Goal: Task Accomplishment & Management: Manage account settings

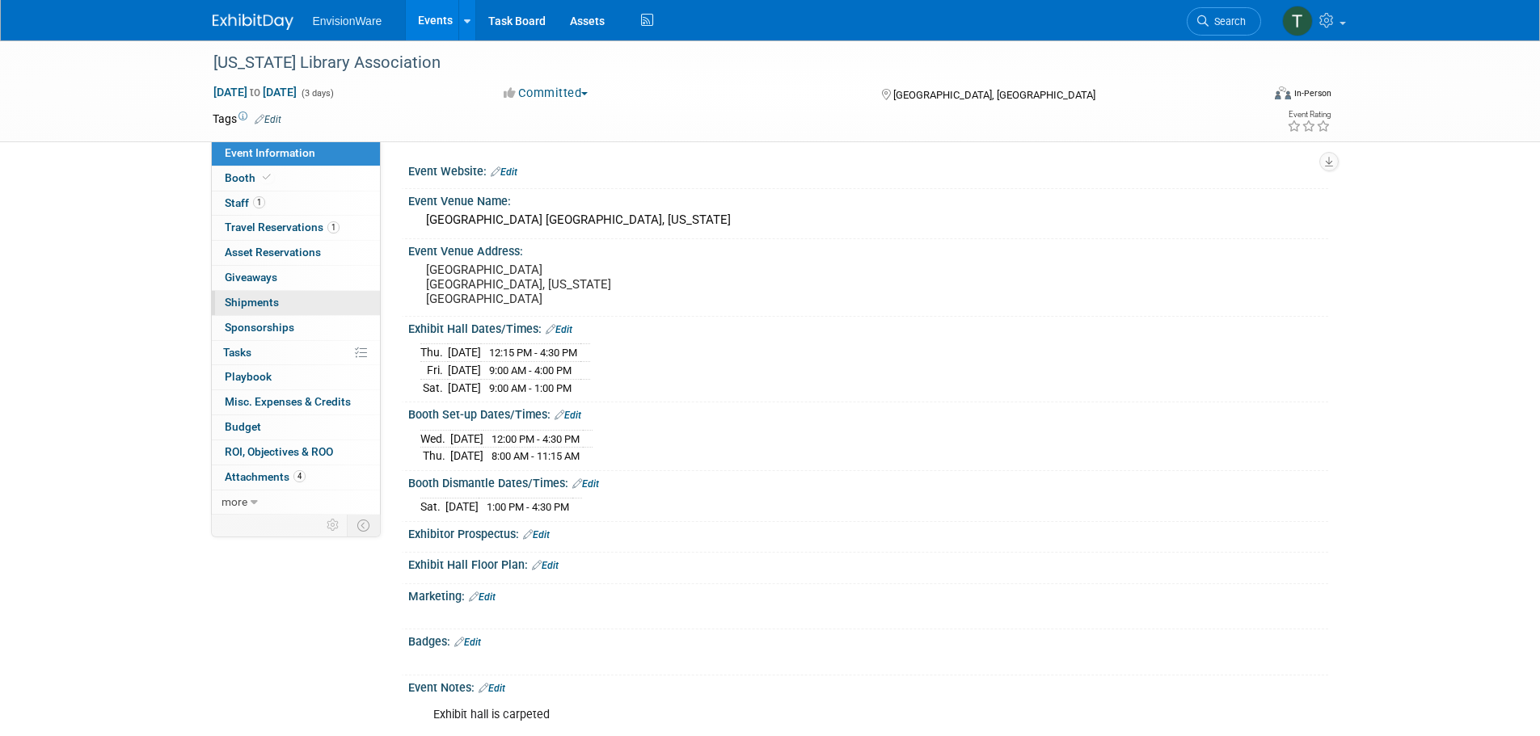
click at [327, 302] on link "0 Shipments 0" at bounding box center [296, 303] width 168 height 24
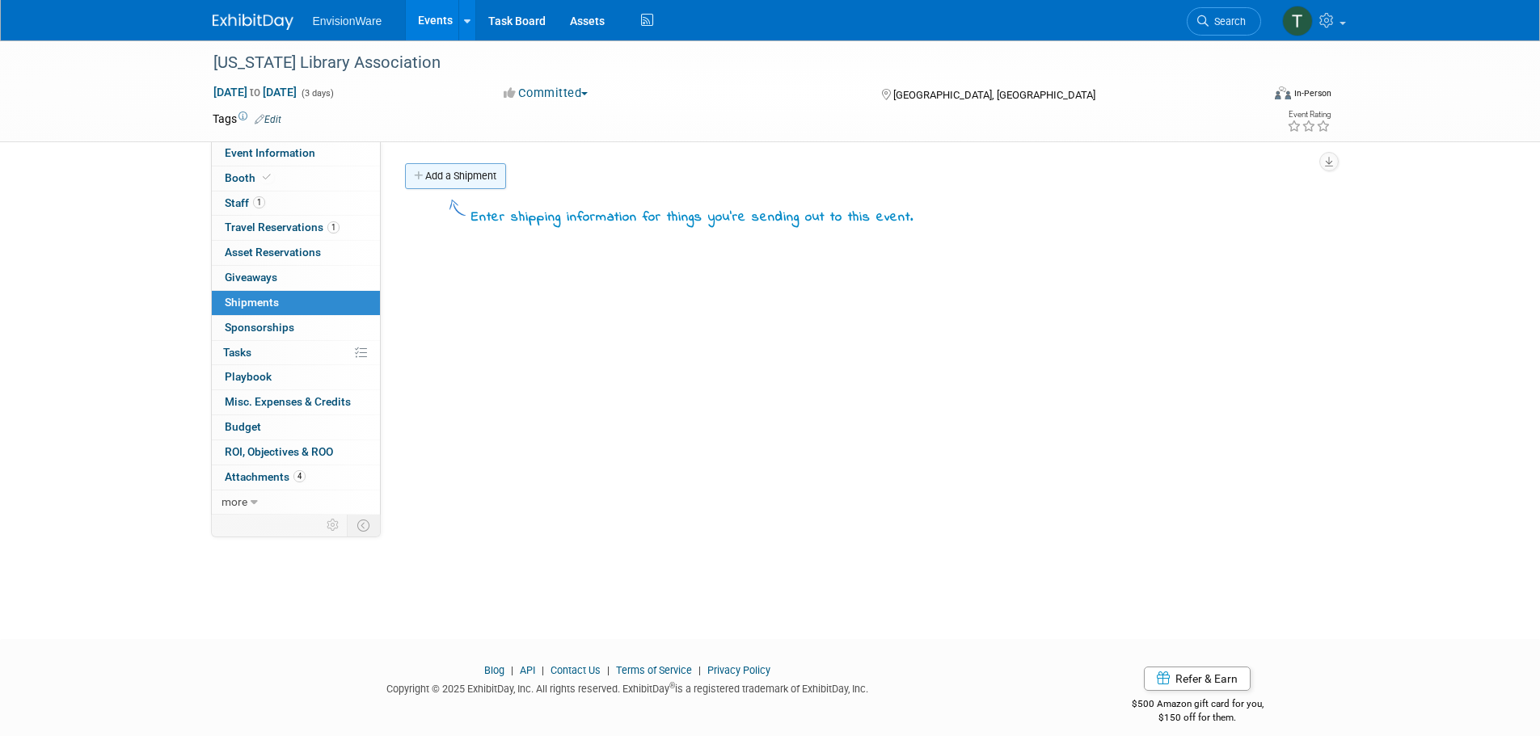
click at [468, 178] on link "Add a Shipment" at bounding box center [455, 176] width 101 height 26
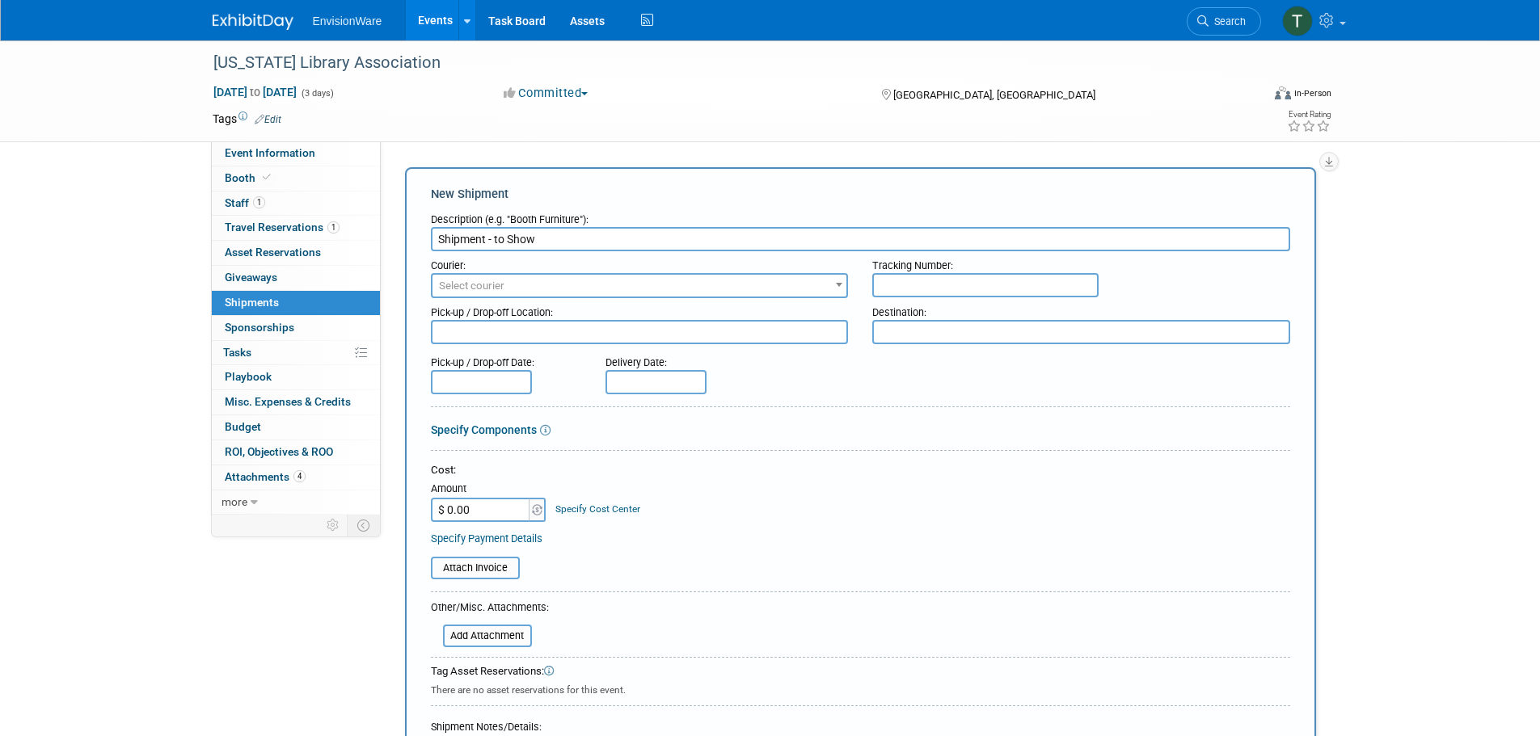
type input "Shipment - to Show"
click at [529, 289] on span "Select courier" at bounding box center [639, 286] width 415 height 23
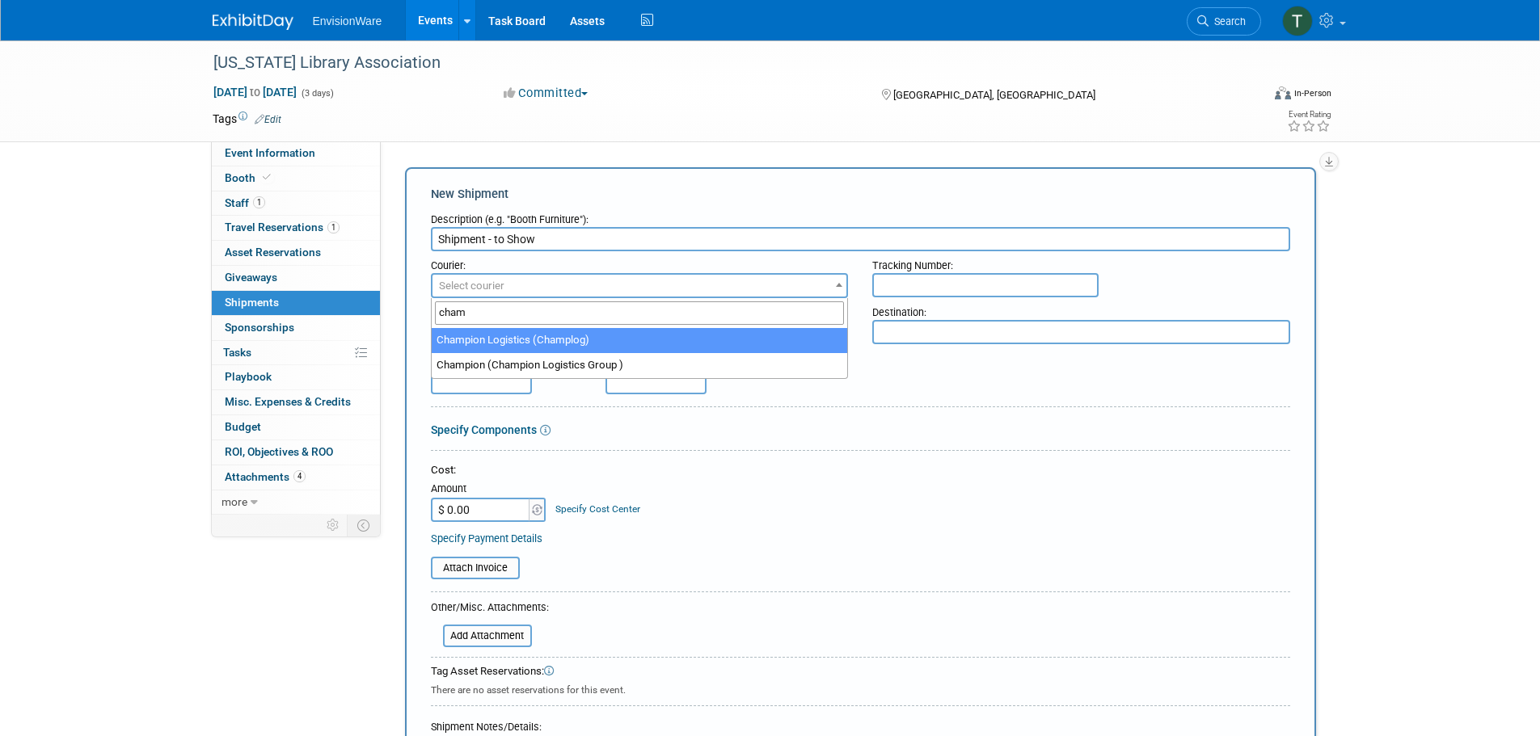
type input "champ"
select select "80"
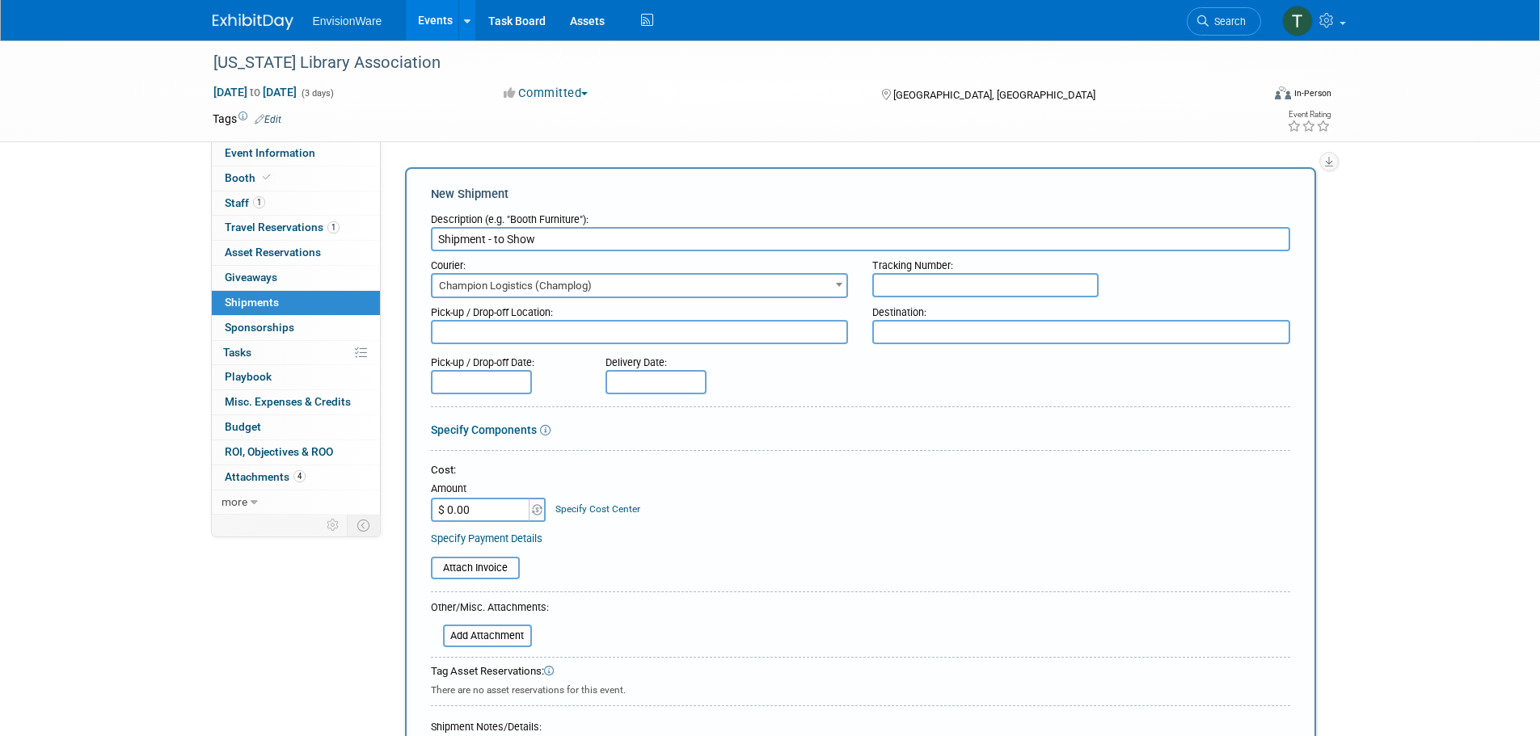
click at [909, 272] on div "Tracking Number:" at bounding box center [1081, 262] width 418 height 22
click at [993, 279] on input "text" at bounding box center [985, 285] width 226 height 24
type input "30253196"
click at [689, 324] on textarea at bounding box center [640, 332] width 418 height 24
type textarea "[STREET_ADDRESS][PERSON_NAME]"
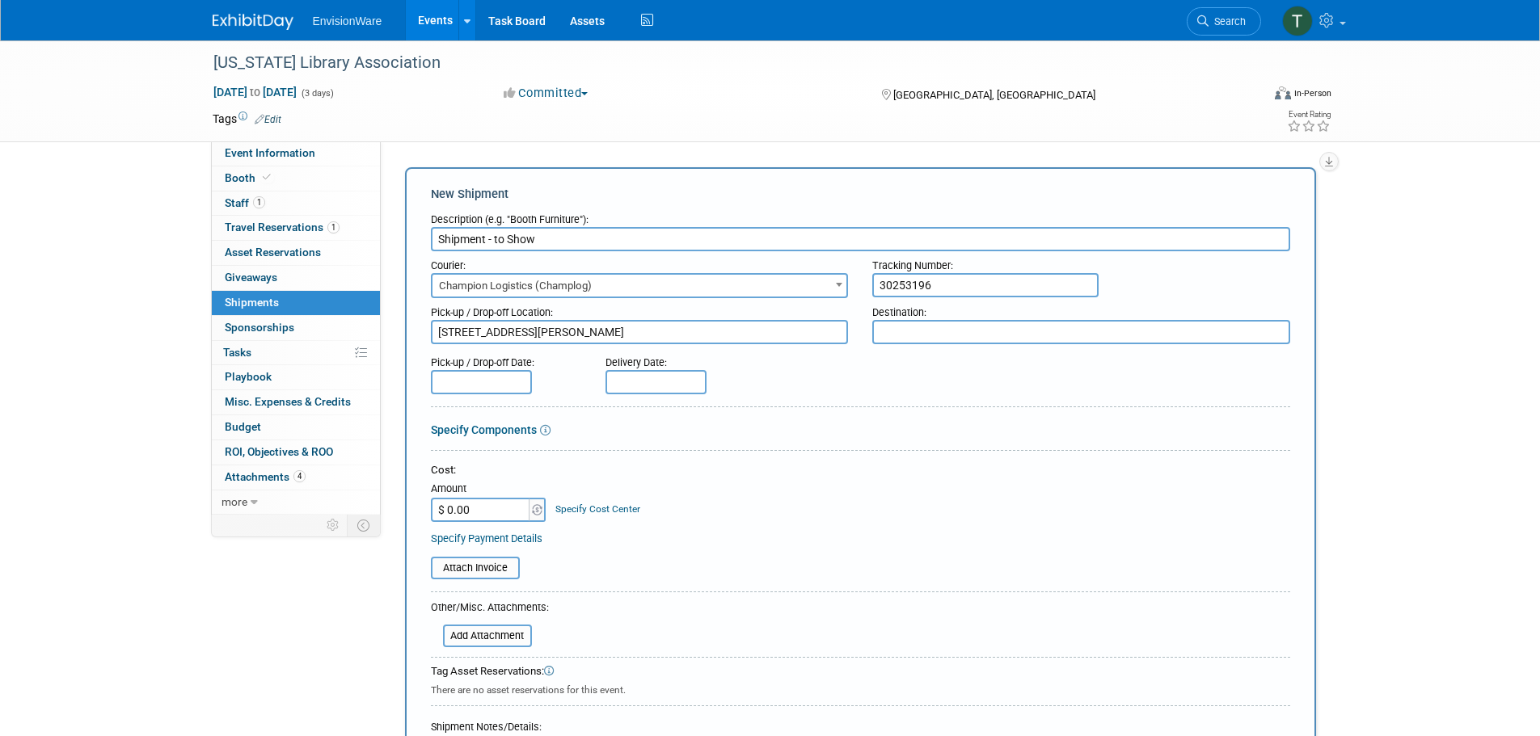
click at [1010, 331] on textarea at bounding box center [1081, 332] width 418 height 24
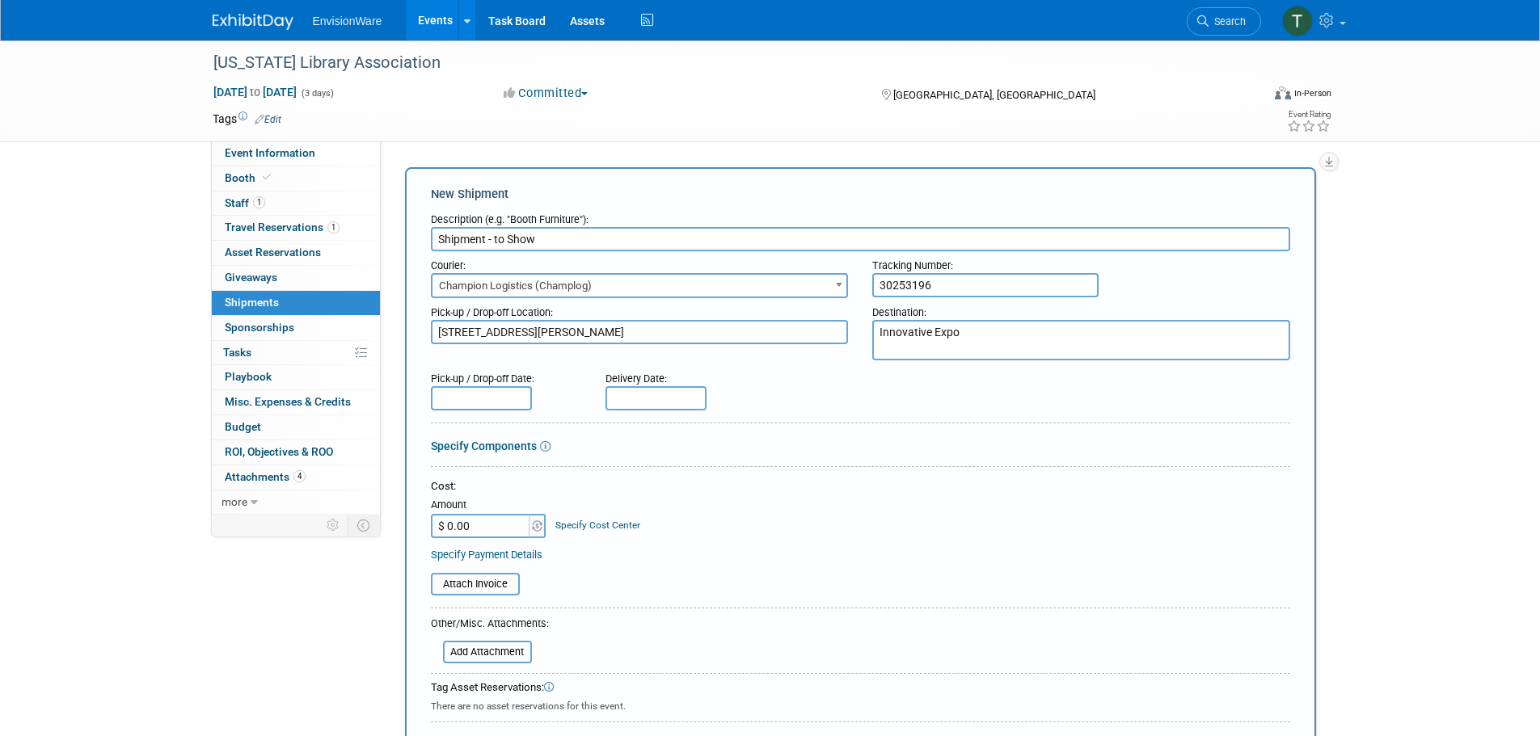
type textarea "Innovative Expo"
click at [551, 335] on textarea "[STREET_ADDRESS][PERSON_NAME]" at bounding box center [640, 332] width 418 height 24
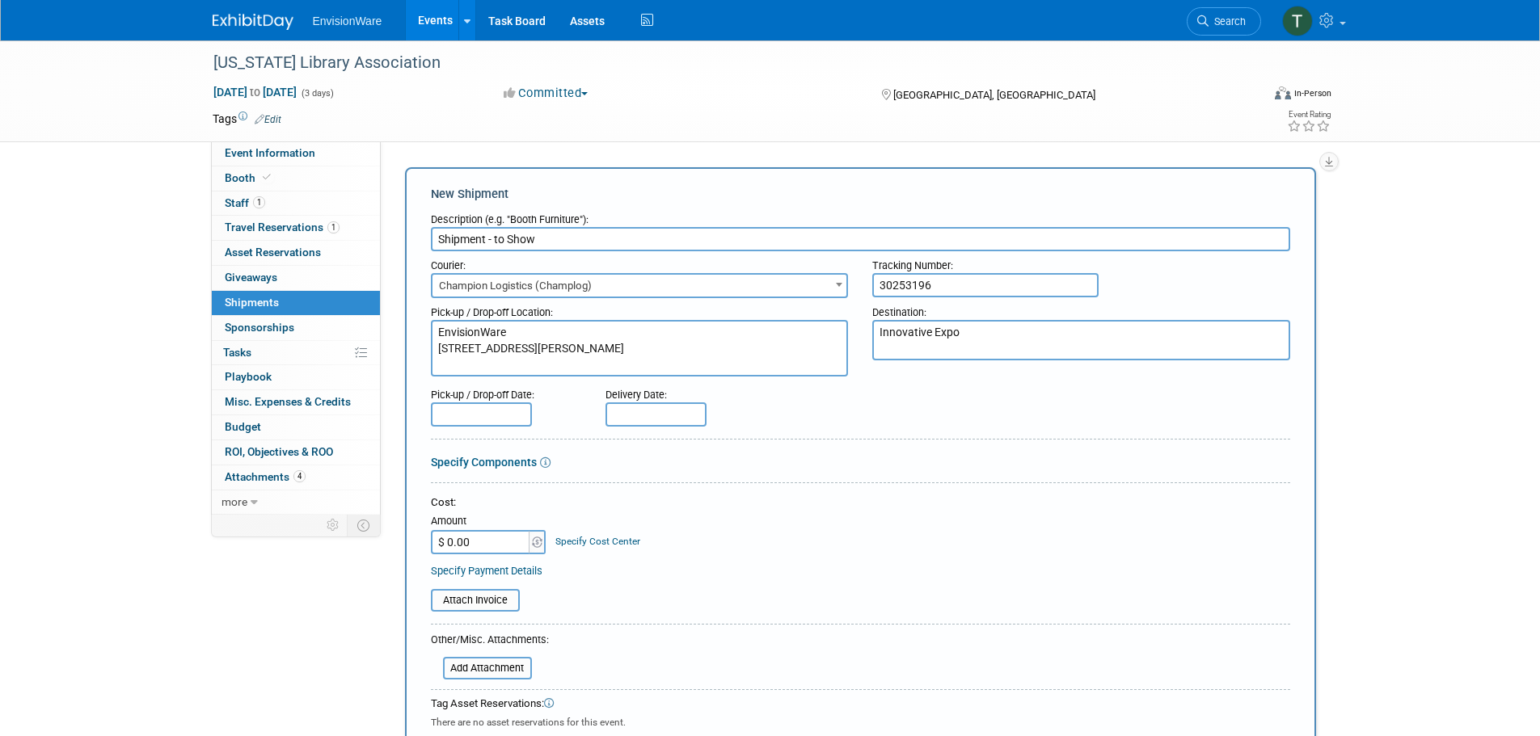
type textarea "EnvisionWare [STREET_ADDRESS][PERSON_NAME]"
type textarea "Innovative Expo [STREET_ADDRESS]"
click at [455, 408] on input "text" at bounding box center [481, 415] width 101 height 24
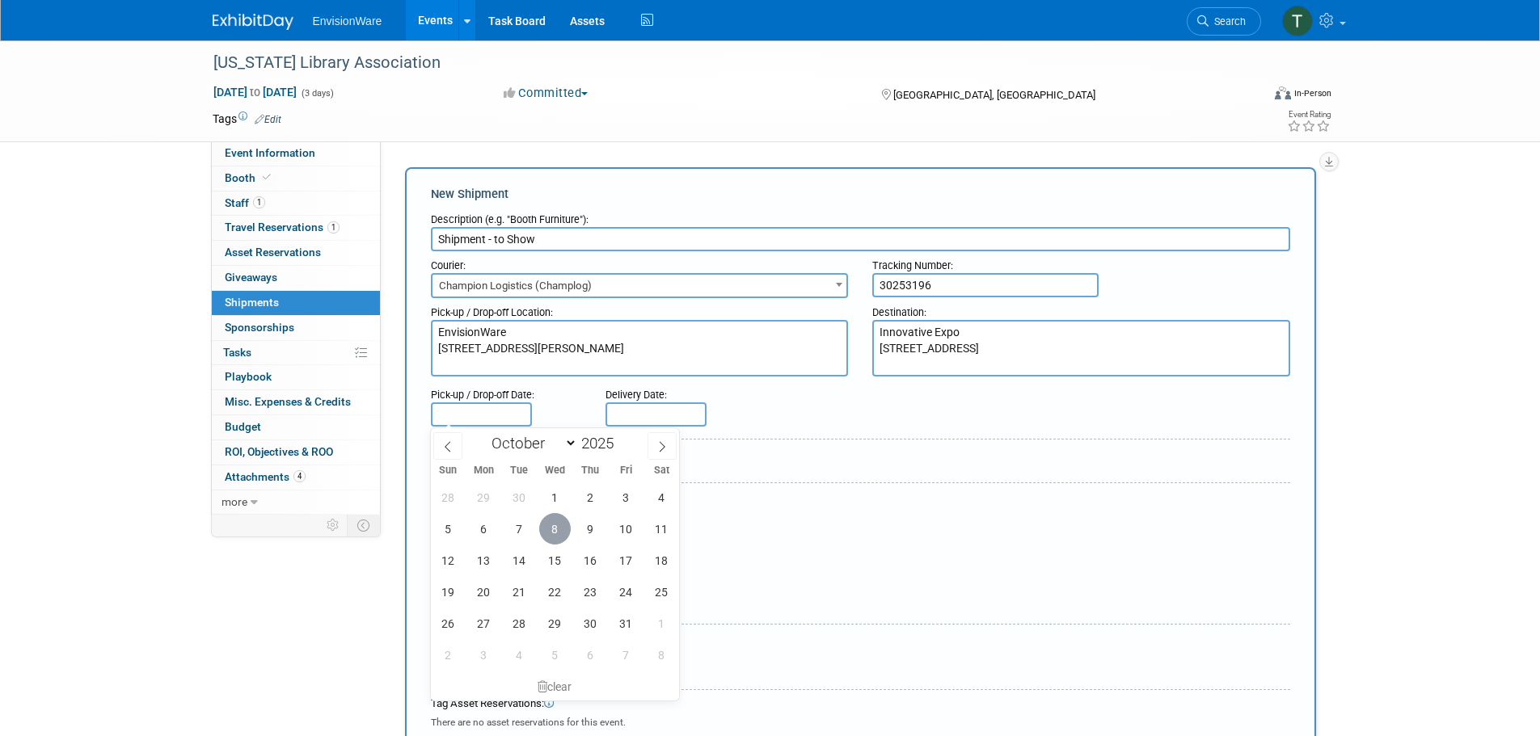
click at [554, 523] on span "8" at bounding box center [555, 529] width 32 height 32
type input "[DATE]"
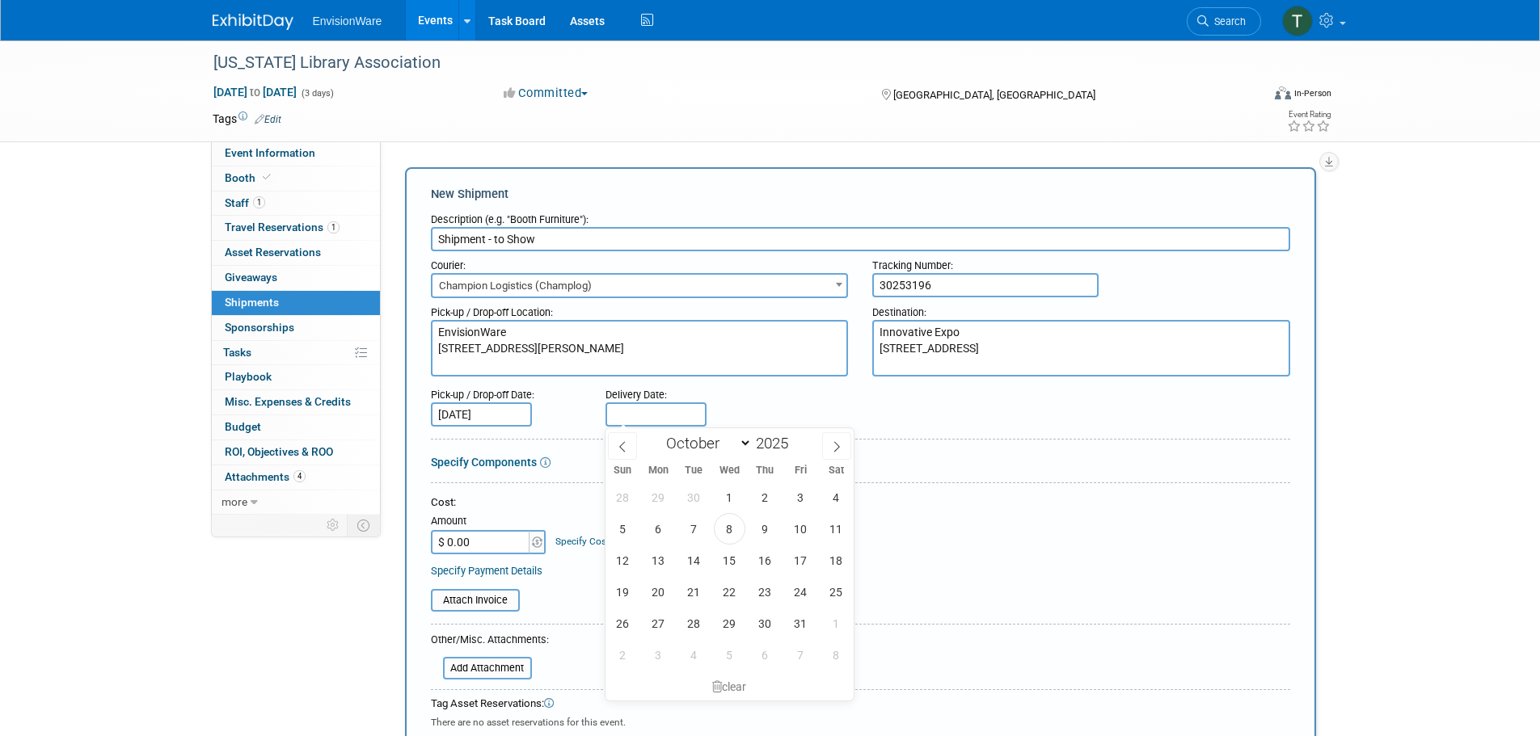
click at [664, 407] on input "text" at bounding box center [655, 415] width 101 height 24
click at [694, 562] on span "14" at bounding box center [694, 561] width 32 height 32
type input "[DATE]"
click at [807, 505] on div "Cost:" at bounding box center [860, 503] width 859 height 15
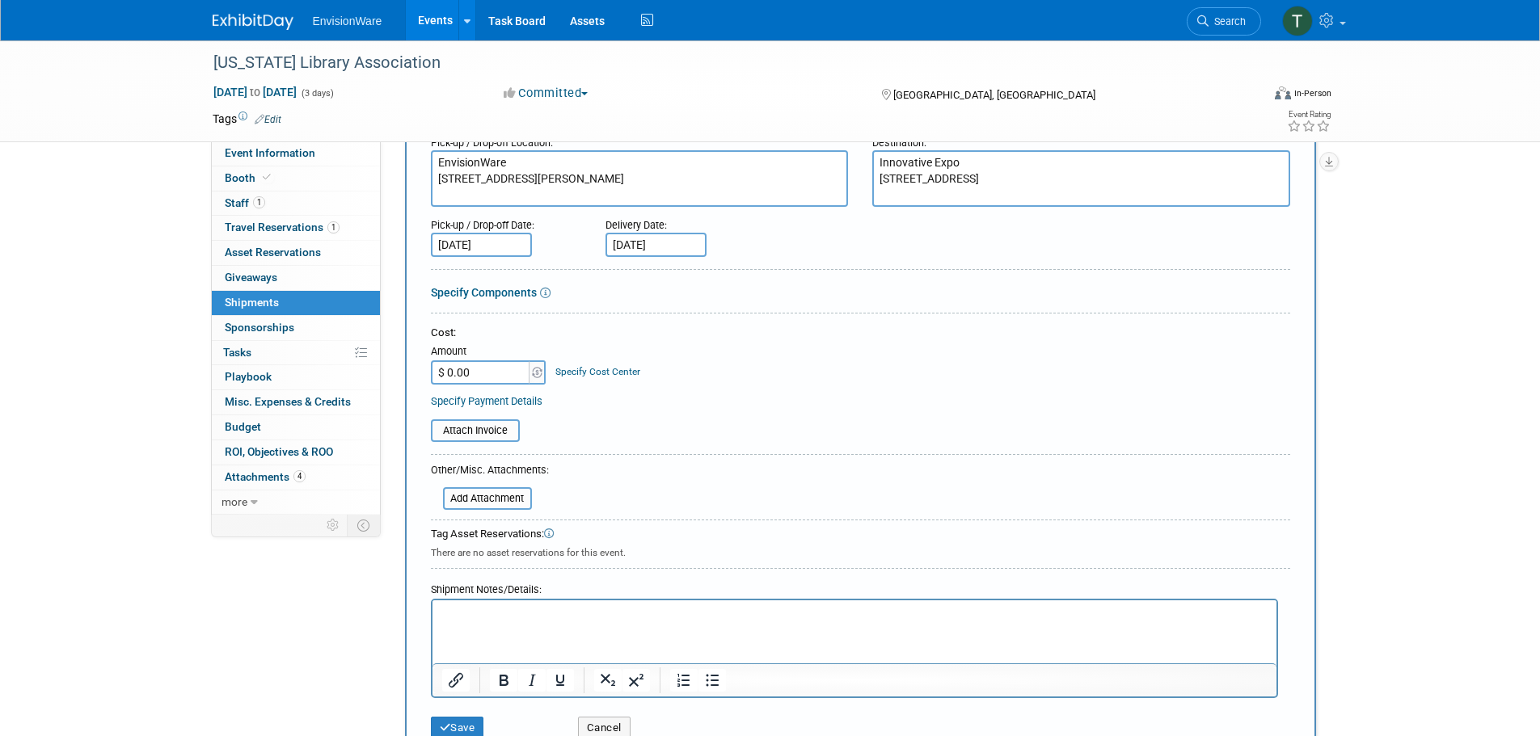
scroll to position [216, 0]
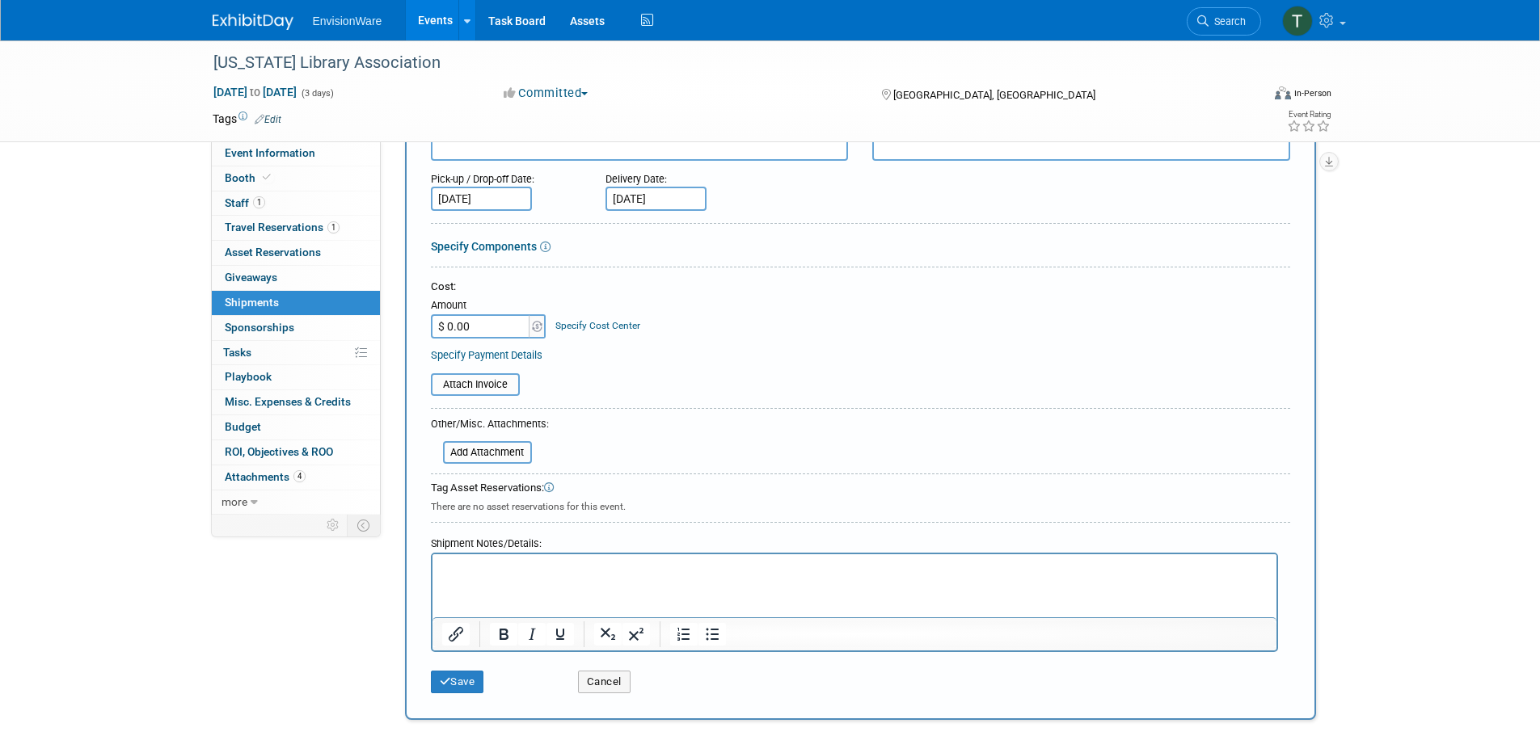
click at [491, 328] on input "$ 0.00" at bounding box center [481, 326] width 101 height 24
type input "$ 655.00"
click at [740, 348] on div "Specify Payment Details" at bounding box center [860, 355] width 859 height 17
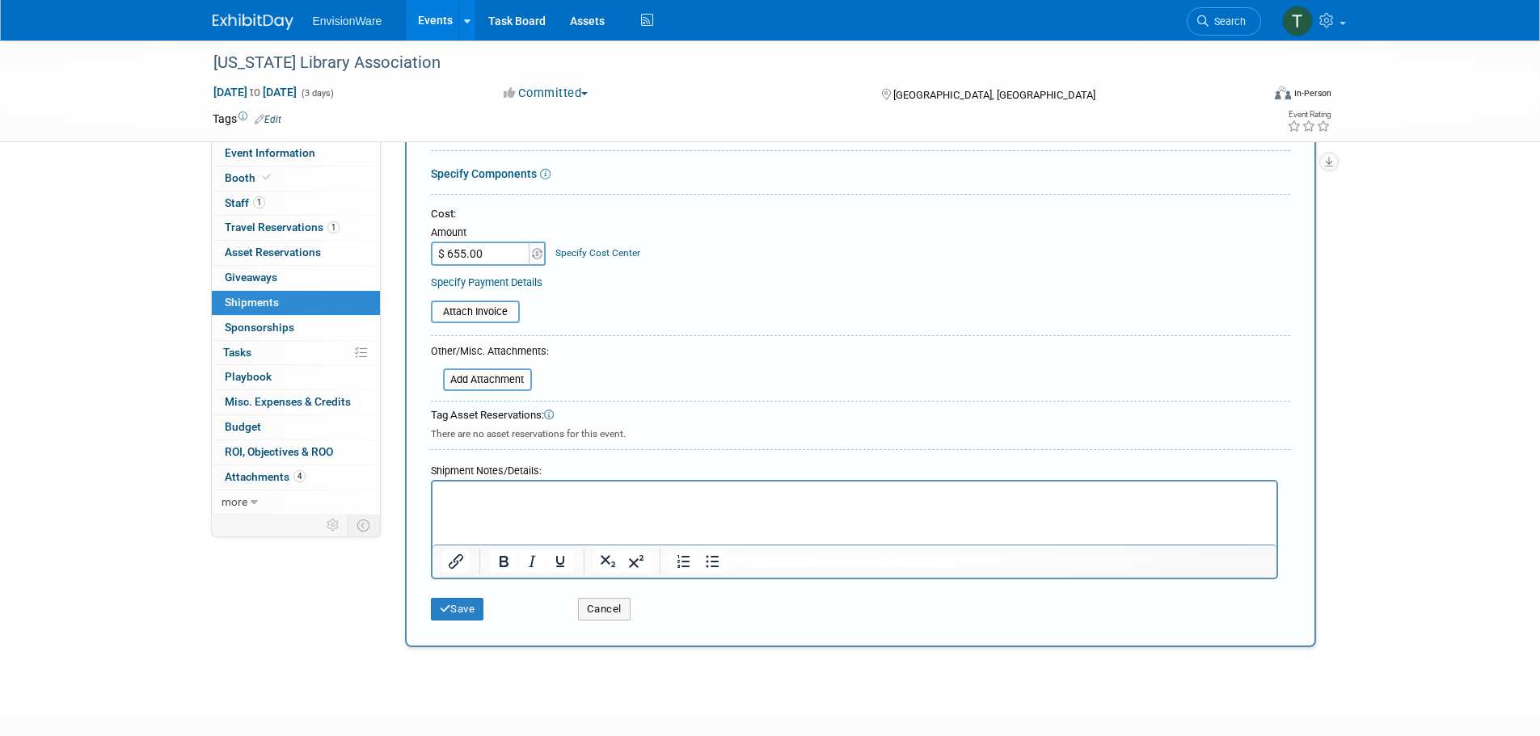
scroll to position [323, 0]
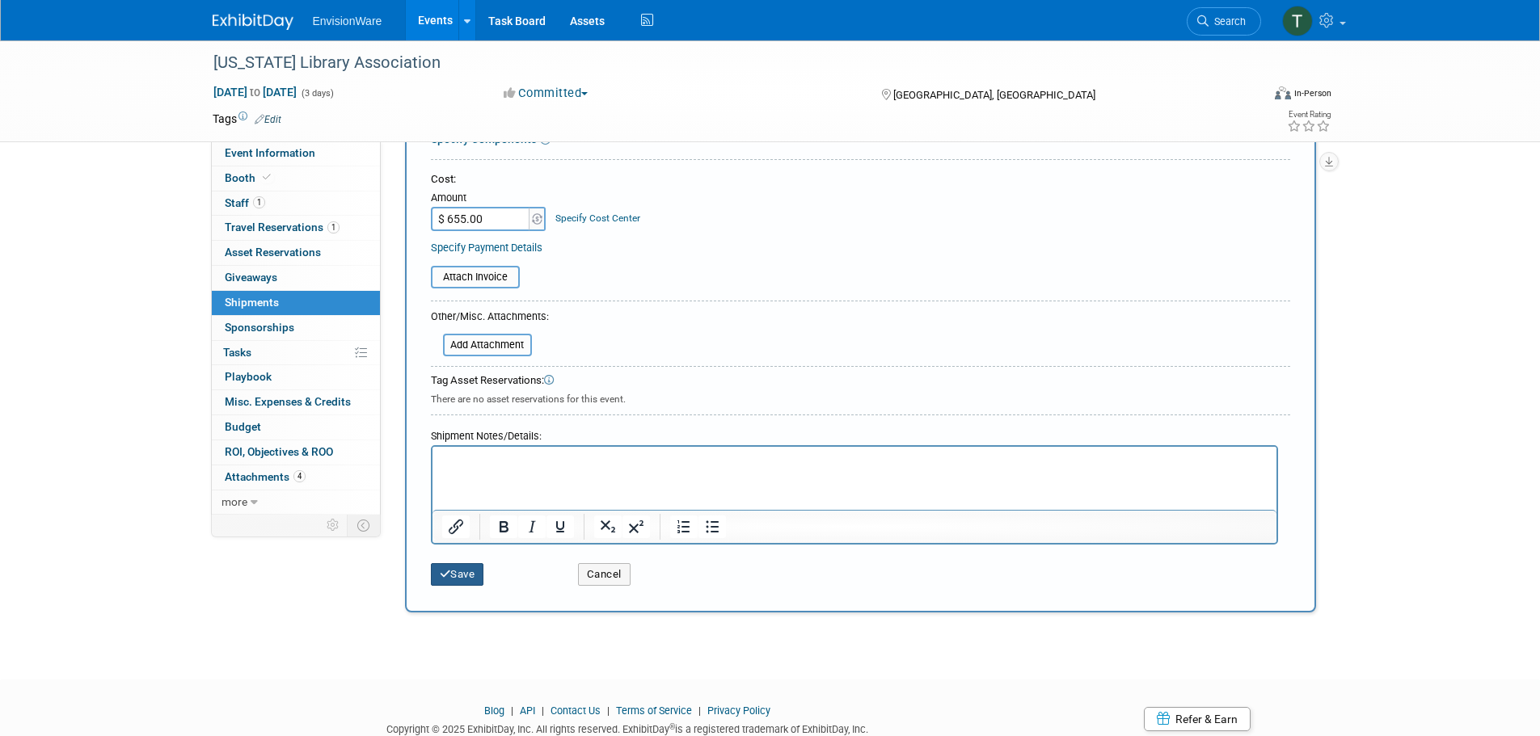
click at [462, 580] on button "Save" at bounding box center [457, 574] width 53 height 23
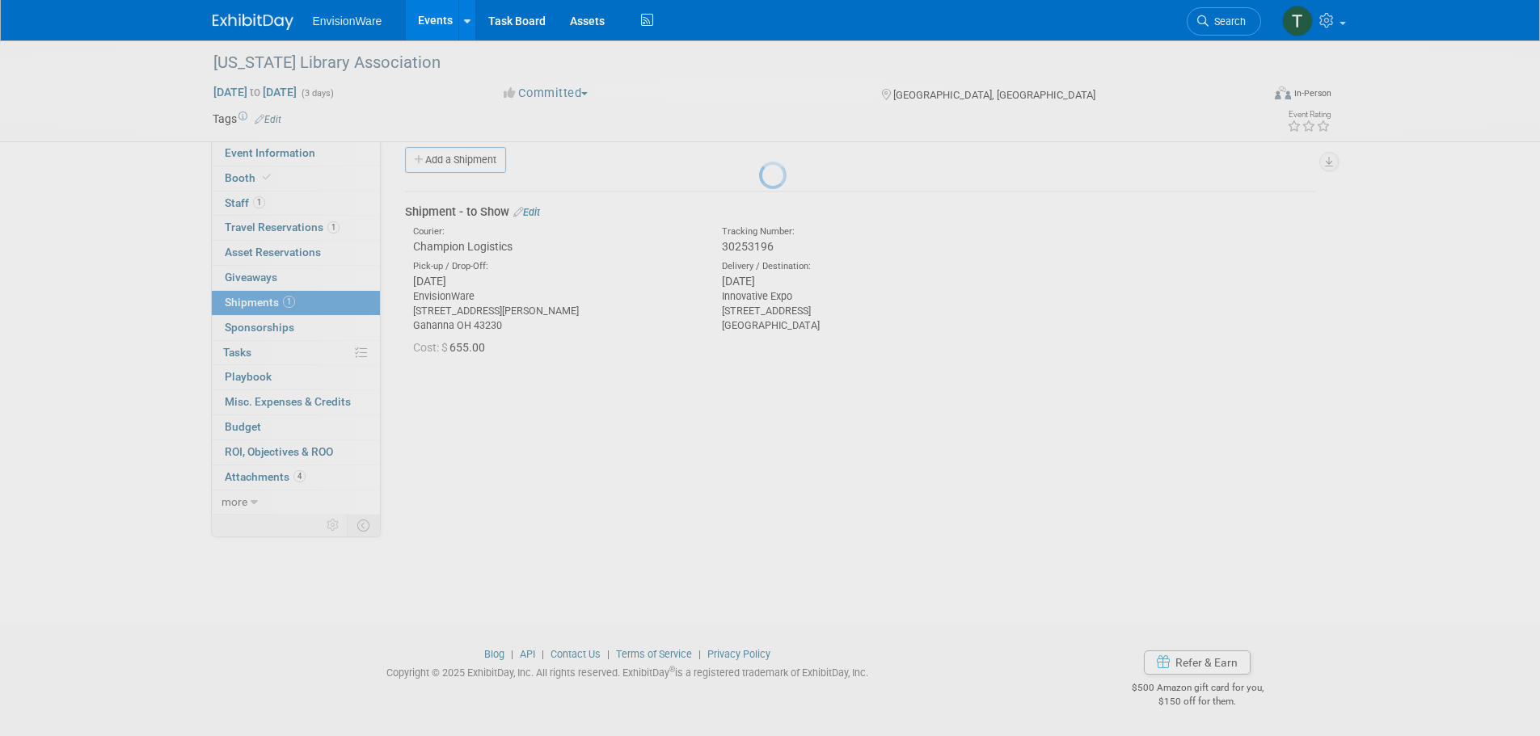
scroll to position [16, 0]
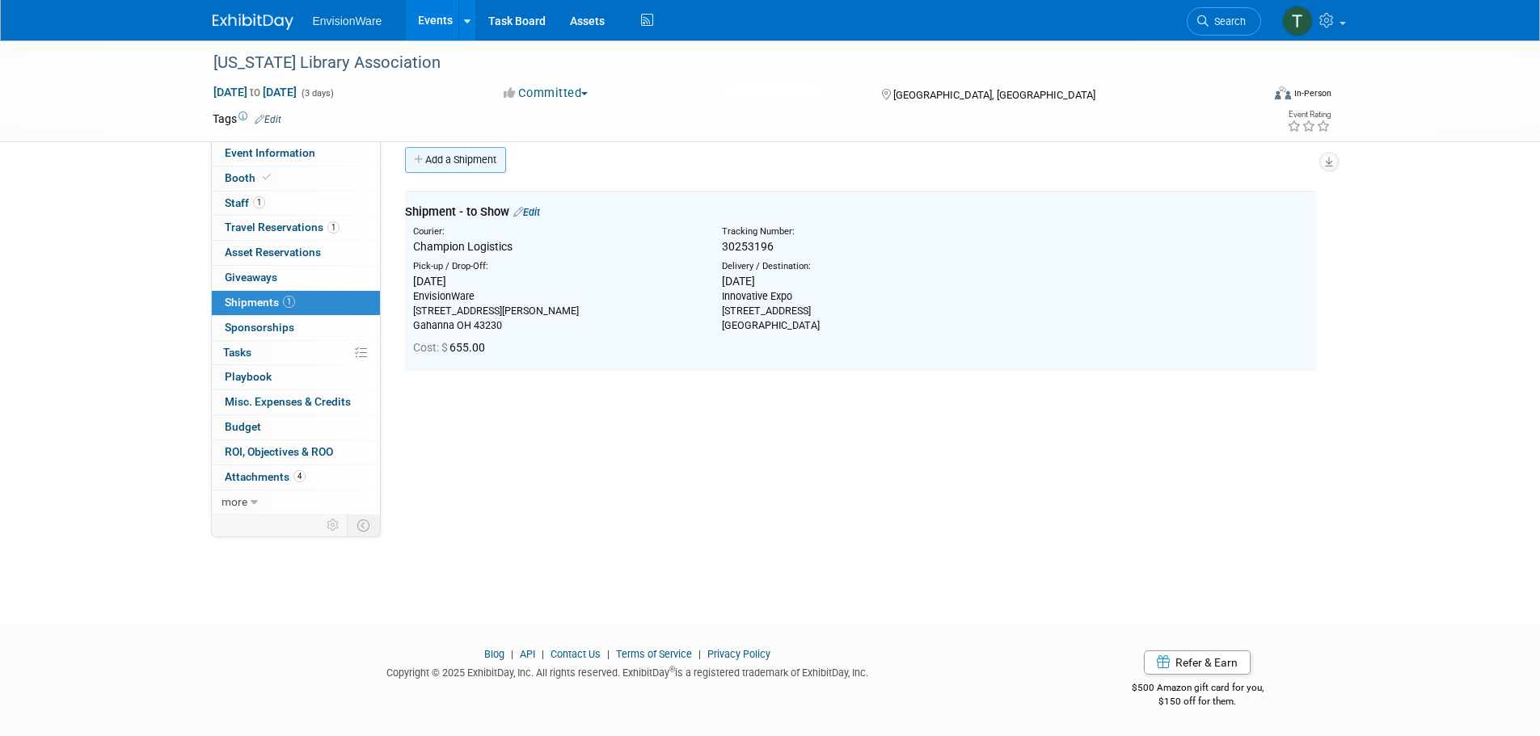
click at [462, 160] on link "Add a Shipment" at bounding box center [455, 160] width 101 height 26
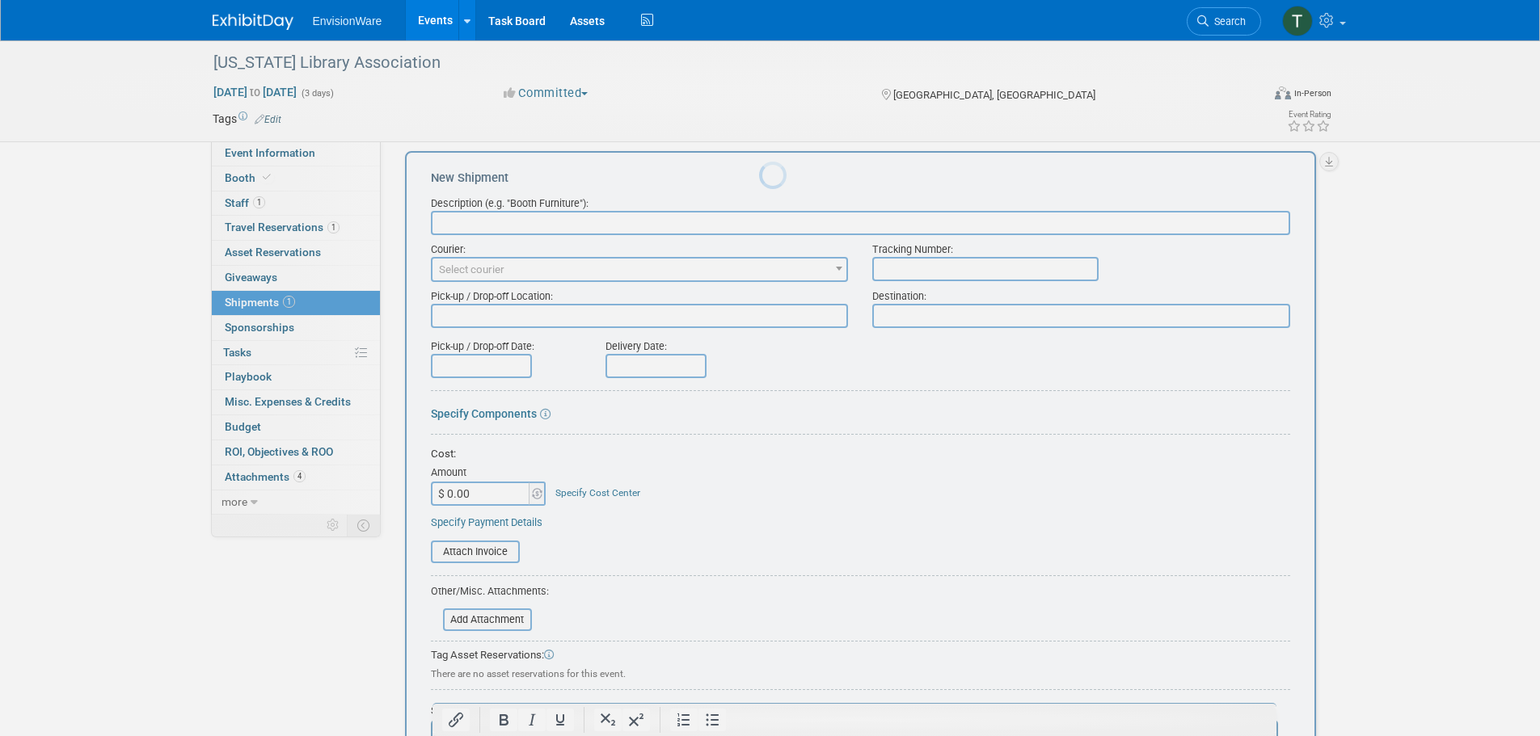
scroll to position [0, 0]
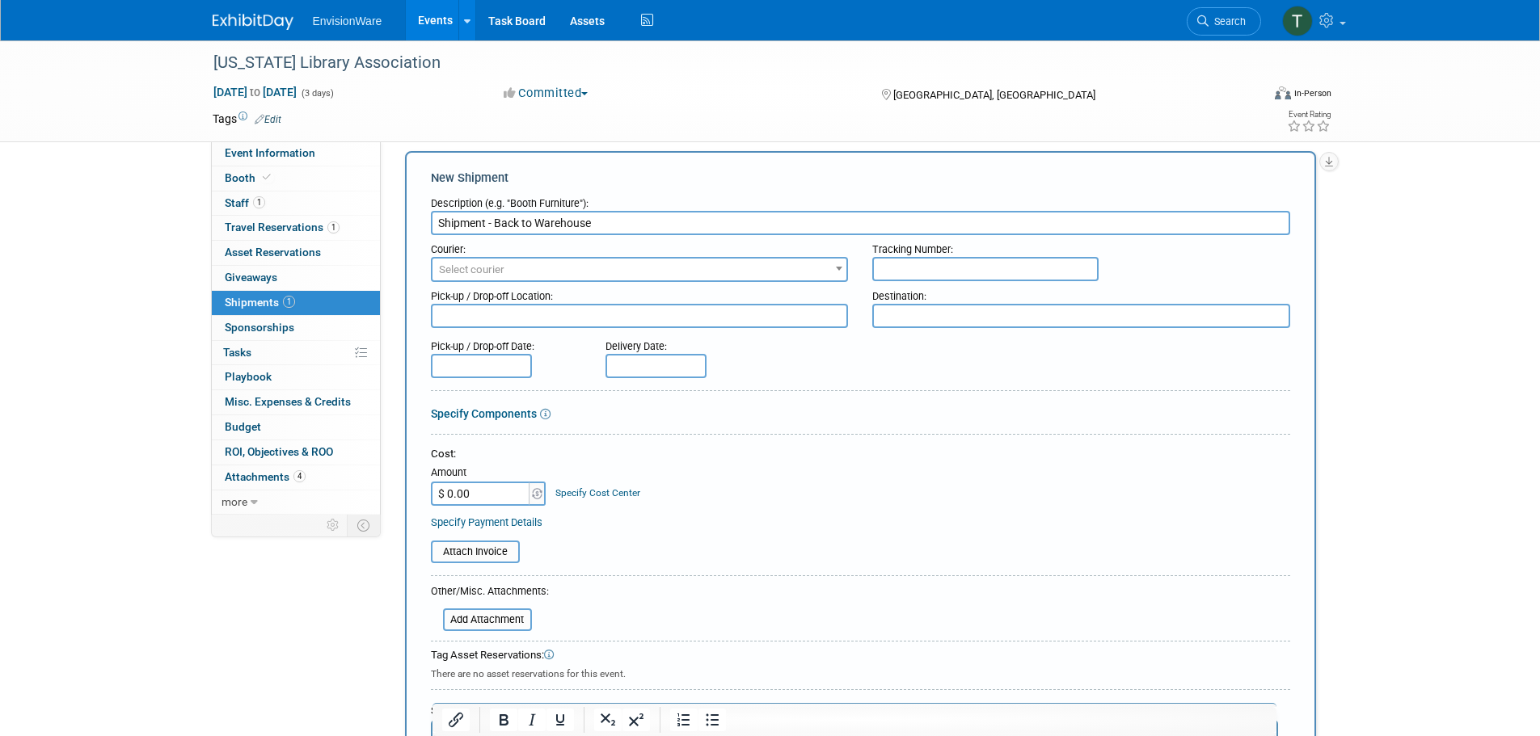
type input "Shipment - Back to Warehouse"
click at [517, 265] on span "Select courier" at bounding box center [639, 270] width 415 height 23
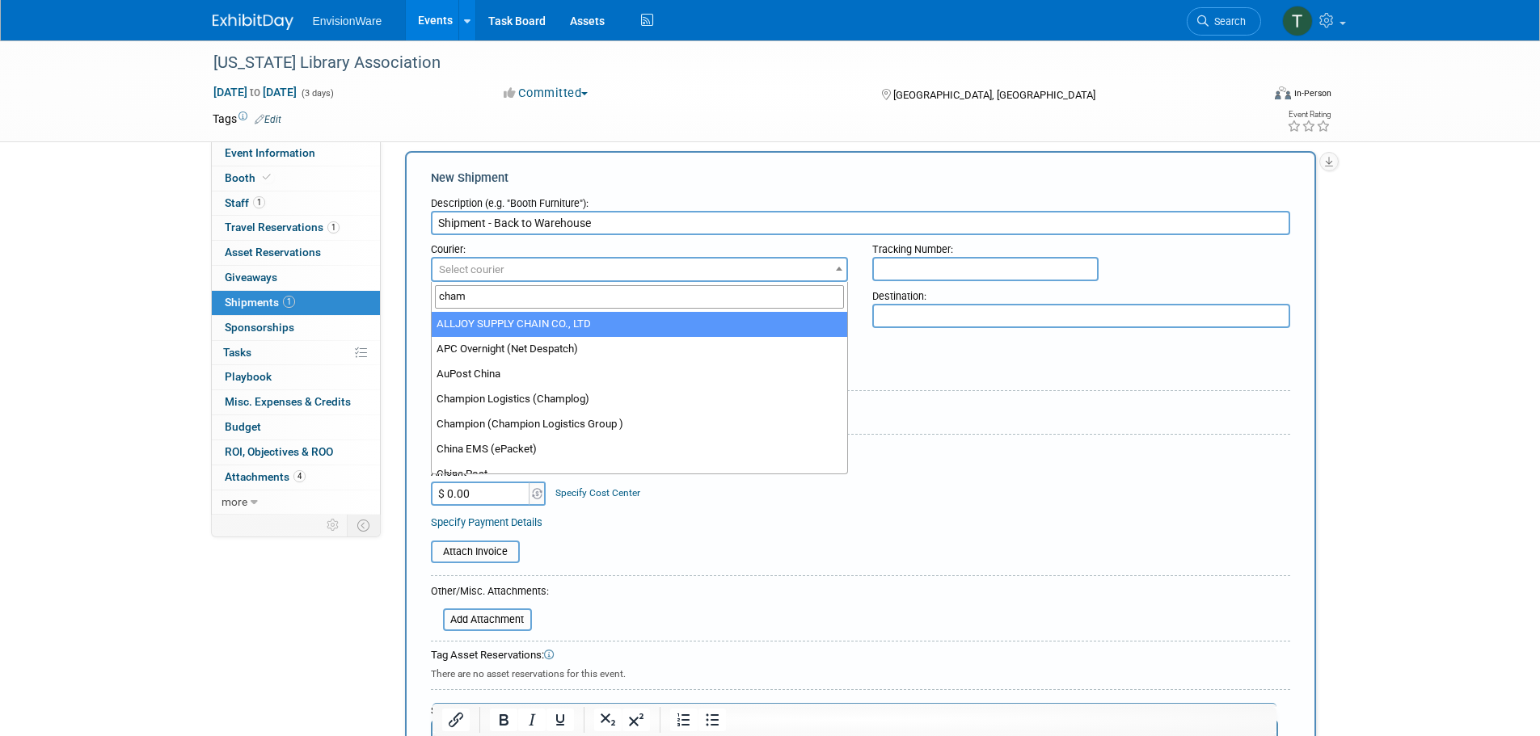
type input "champ"
select select "80"
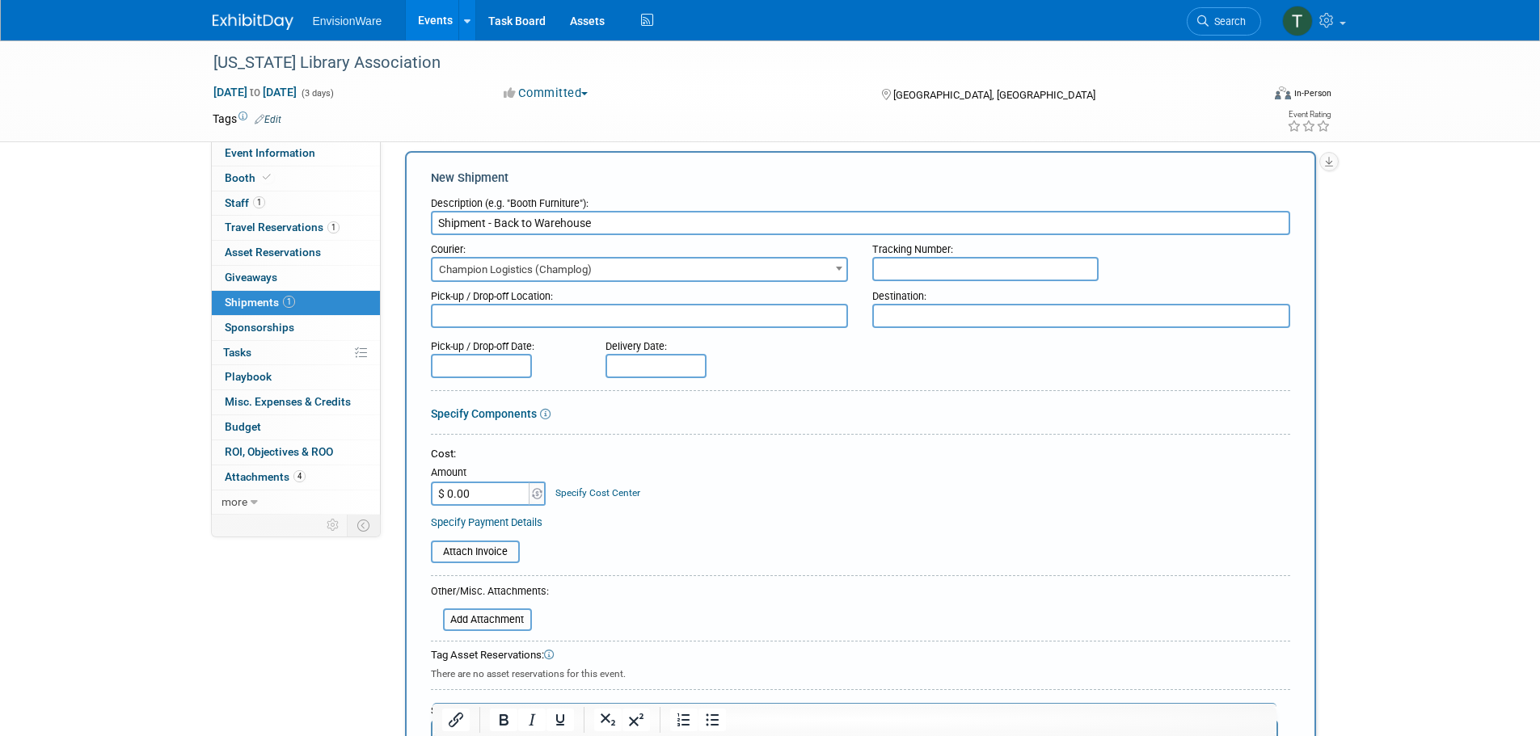
click at [918, 272] on input "text" at bounding box center [985, 269] width 226 height 24
click at [998, 273] on input "text" at bounding box center [985, 269] width 226 height 24
type input "30253199"
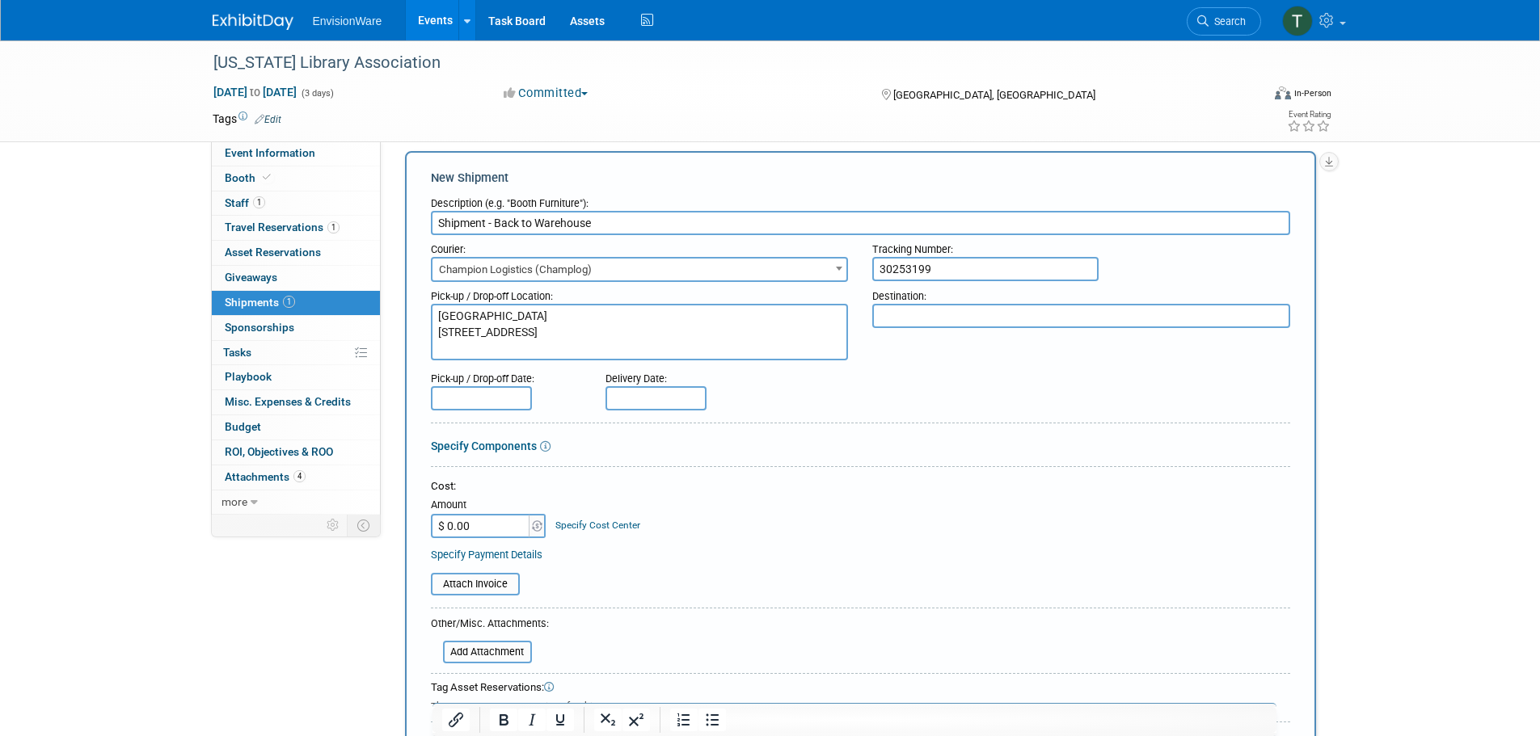
type textarea "[GEOGRAPHIC_DATA] [STREET_ADDRESS]"
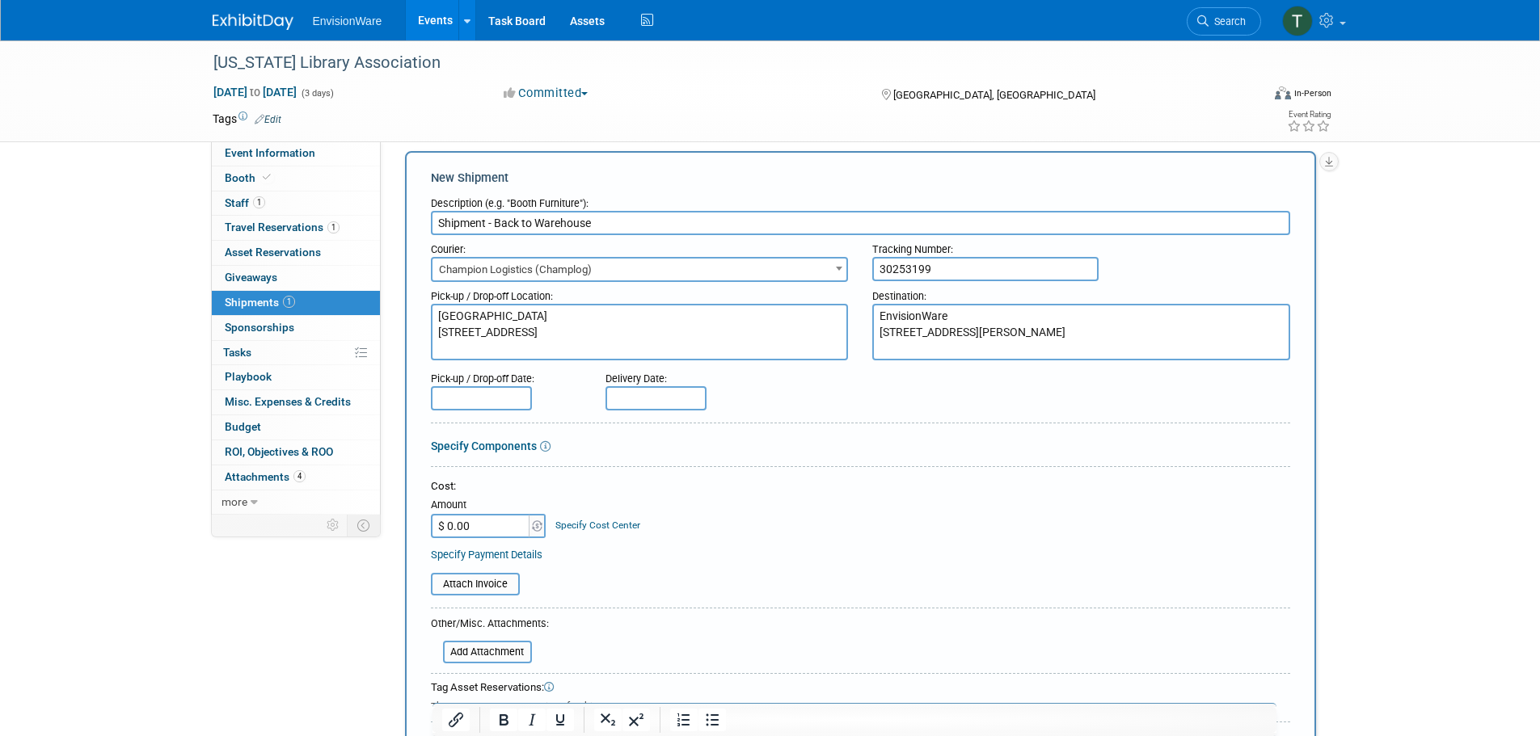
type textarea "EnvisionWare [STREET_ADDRESS][PERSON_NAME]"
click at [491, 353] on textarea "[GEOGRAPHIC_DATA] [STREET_ADDRESS]" at bounding box center [640, 332] width 418 height 57
type textarea "[GEOGRAPHIC_DATA] [STREET_ADDRESS]"
click at [454, 395] on input "text" at bounding box center [481, 398] width 101 height 24
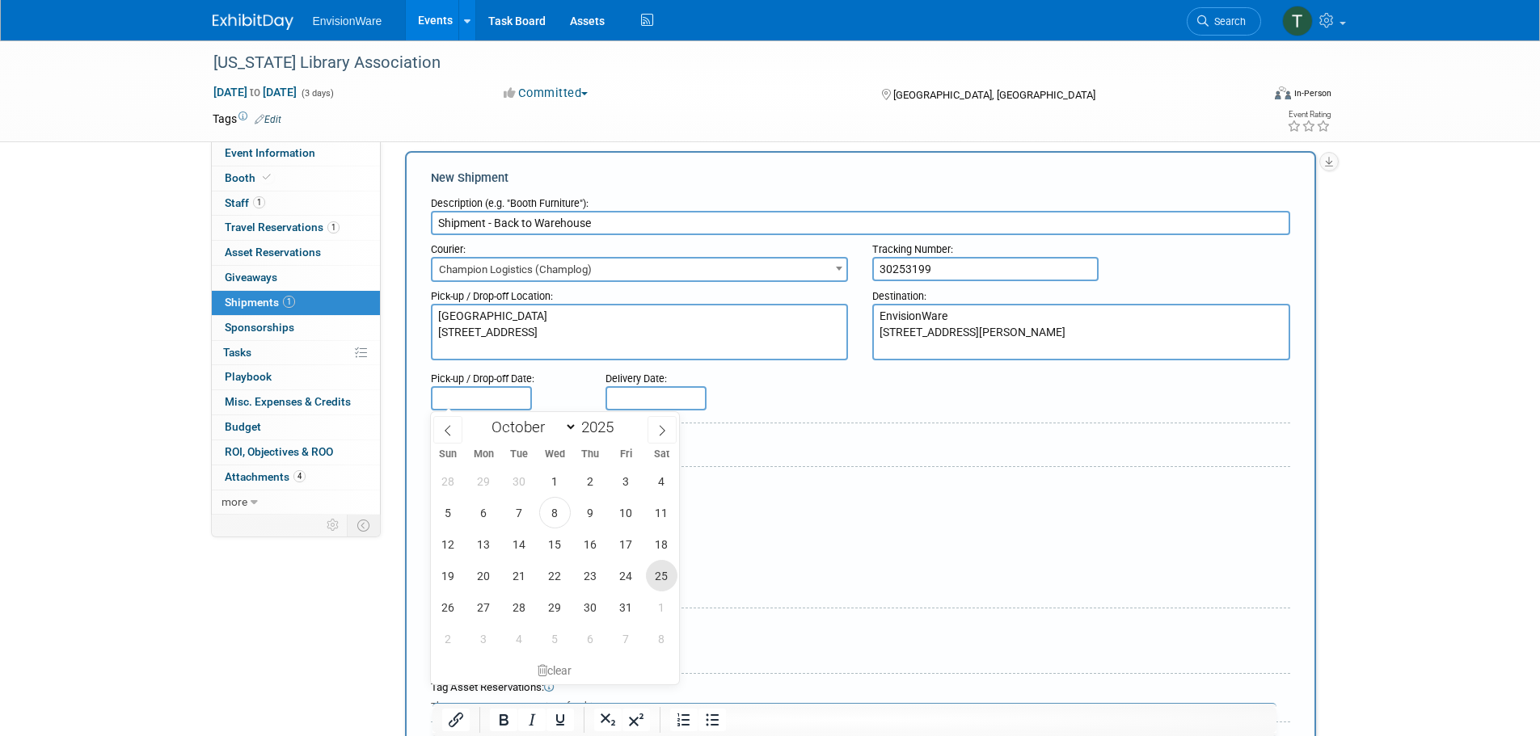
click at [660, 578] on span "25" at bounding box center [662, 576] width 32 height 32
type input "[DATE]"
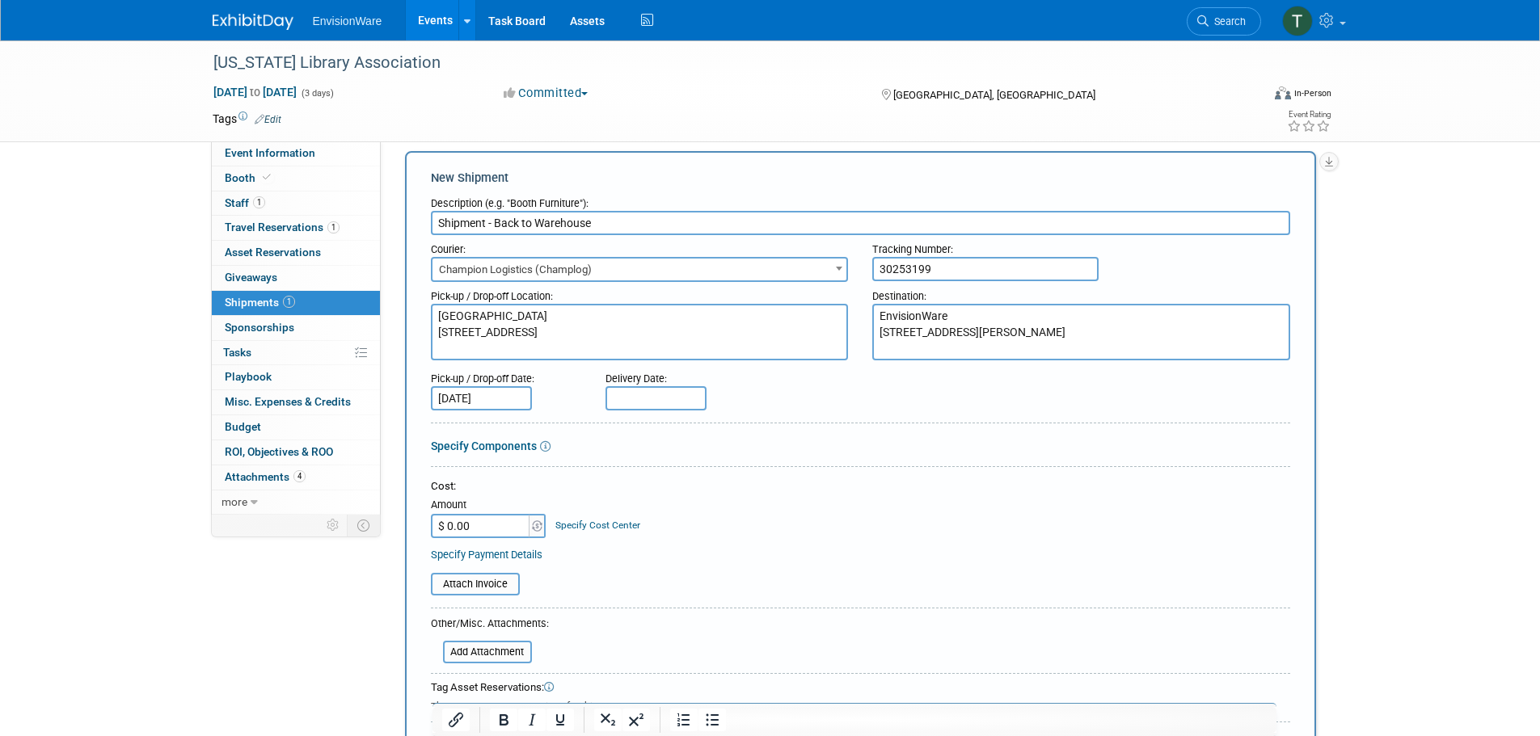
click at [652, 394] on input "text" at bounding box center [655, 398] width 101 height 24
click at [806, 610] on span "31" at bounding box center [801, 608] width 32 height 32
type input "[DATE]"
click at [706, 509] on div "Cost: Amount $ 0.00 Specify Cost Center Cost Center -- Not Specified --" at bounding box center [860, 508] width 859 height 59
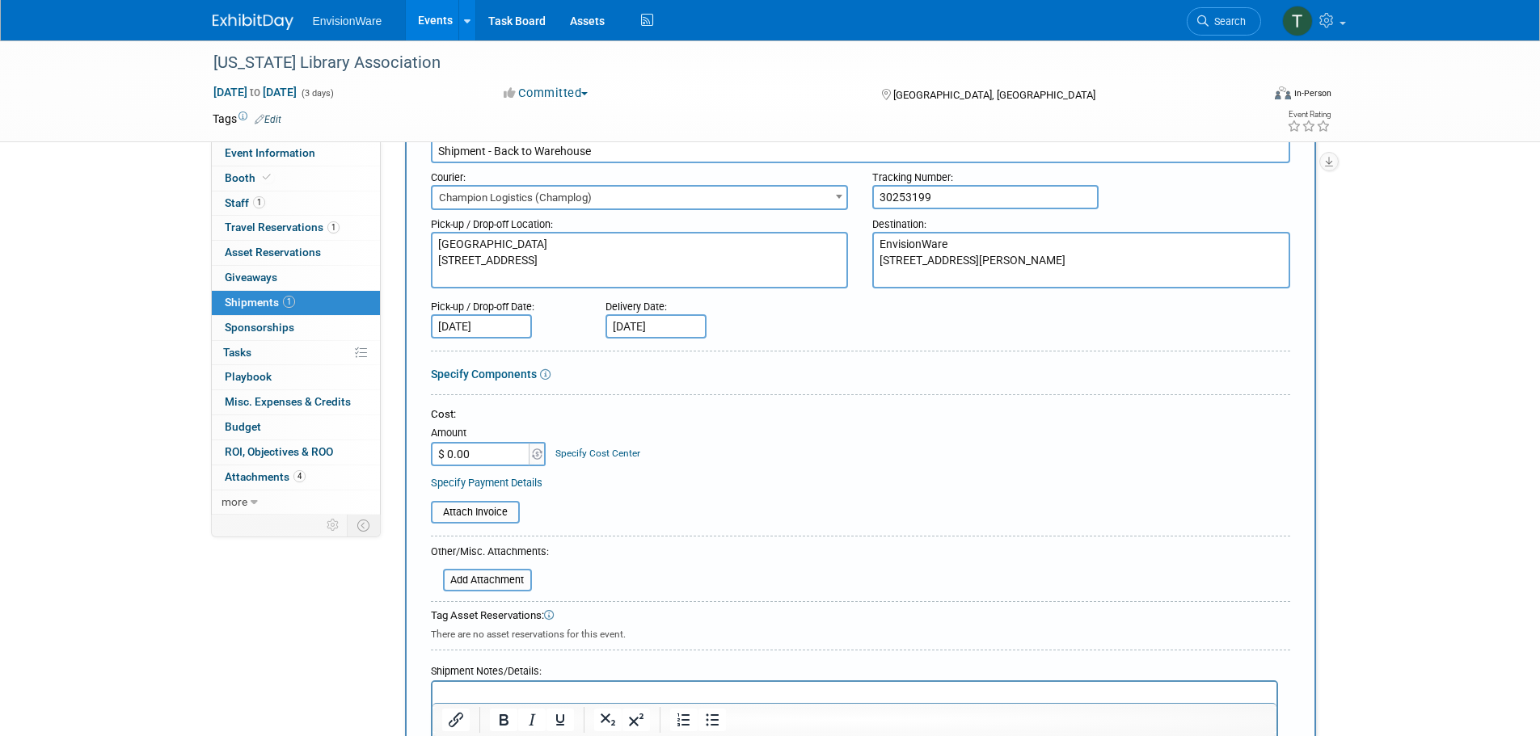
scroll to position [124, 0]
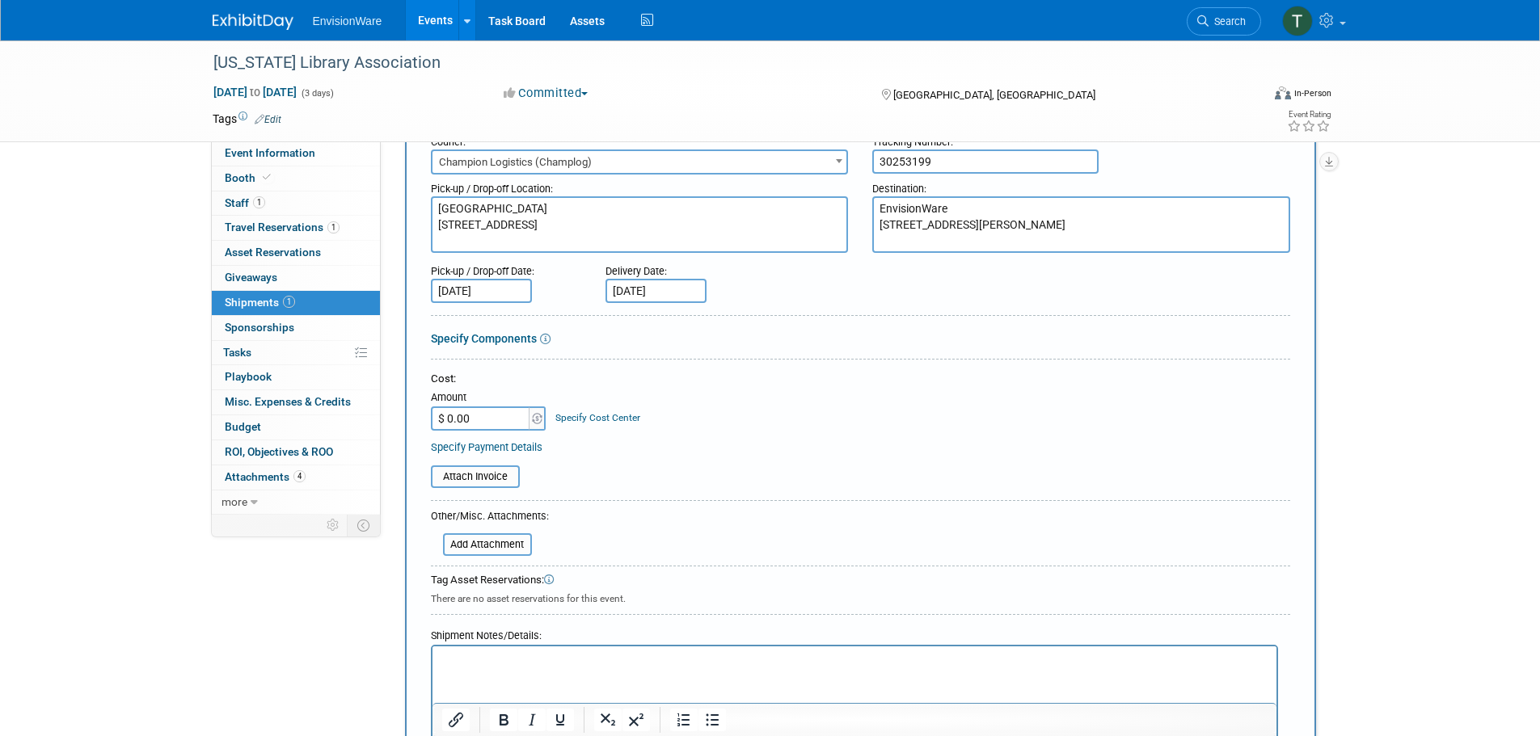
click at [479, 428] on input "$ 0.00" at bounding box center [481, 419] width 101 height 24
type input "$ 840.00"
click at [766, 407] on div "Cost: Amount $ 840.00 Specify Cost Center Cost Center -- Not Specified --" at bounding box center [860, 401] width 859 height 59
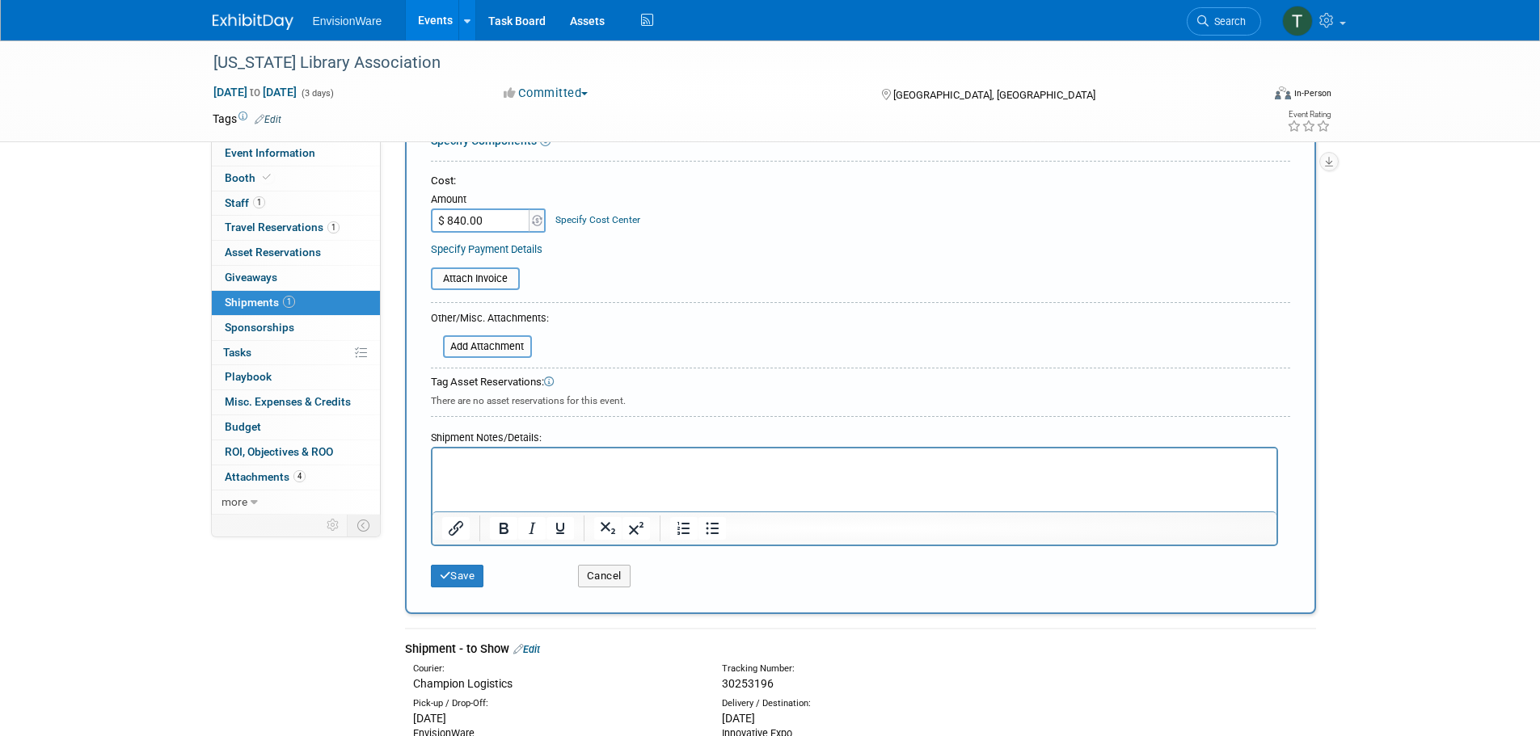
scroll to position [570, 0]
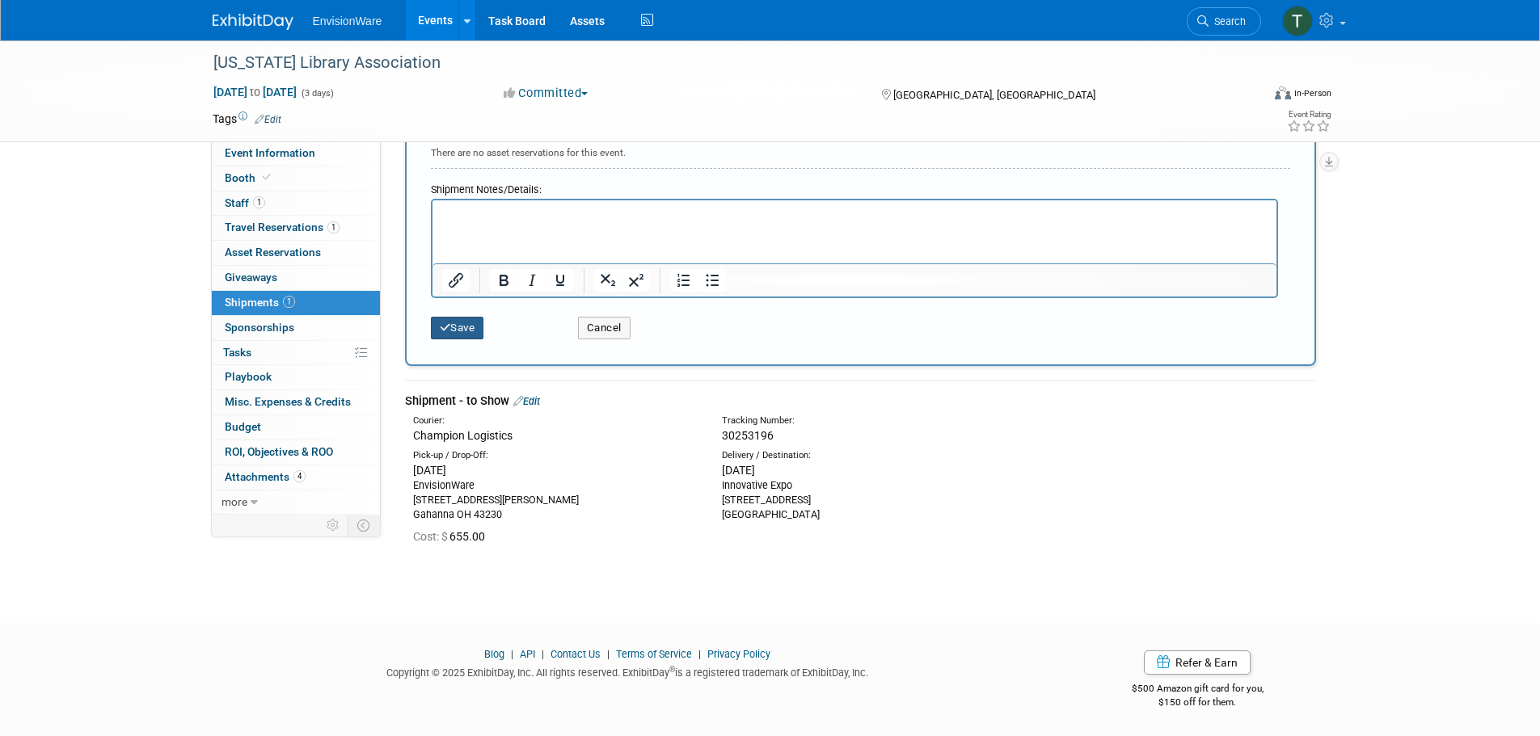
click at [454, 324] on button "Save" at bounding box center [457, 328] width 53 height 23
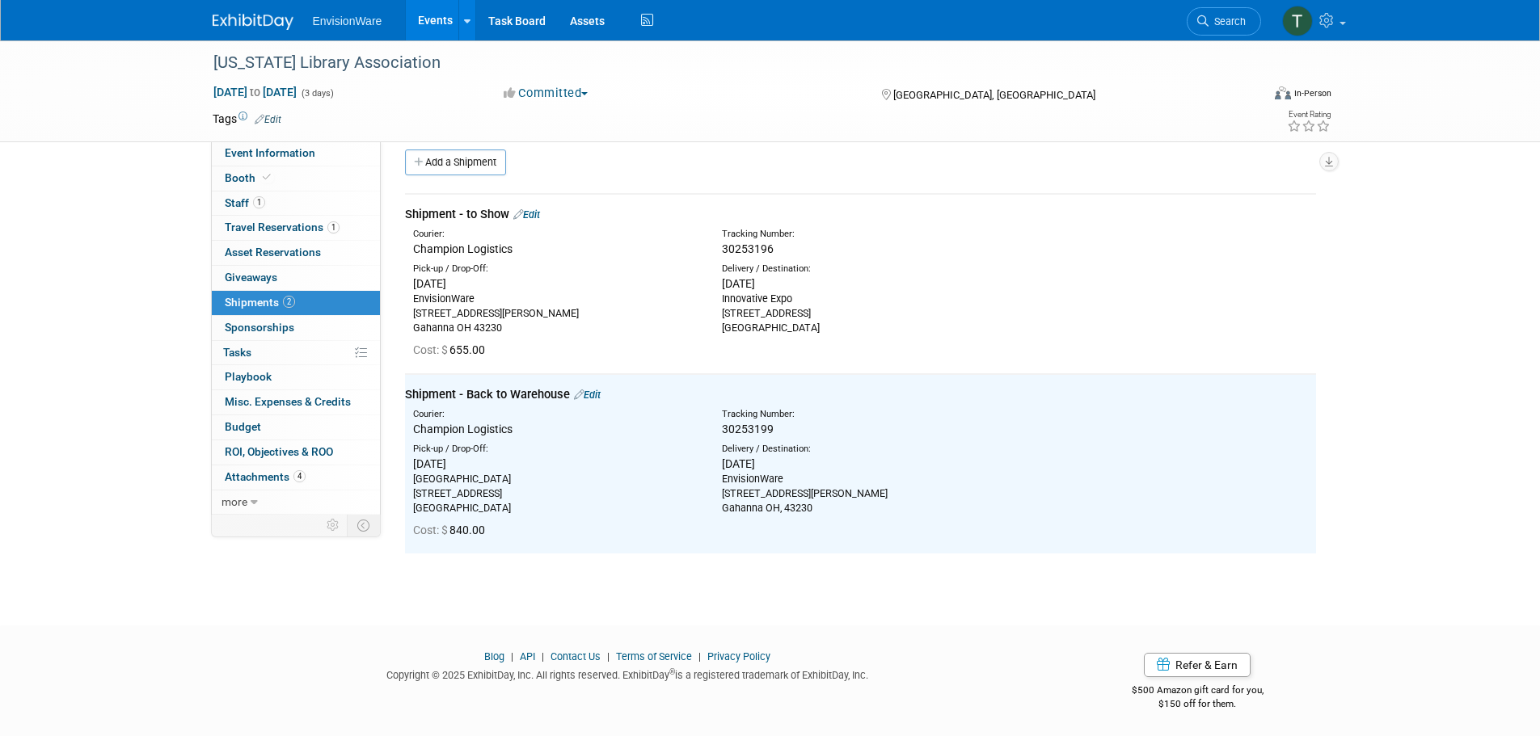
scroll to position [0, 0]
